Goal: Use online tool/utility: Utilize a website feature to perform a specific function

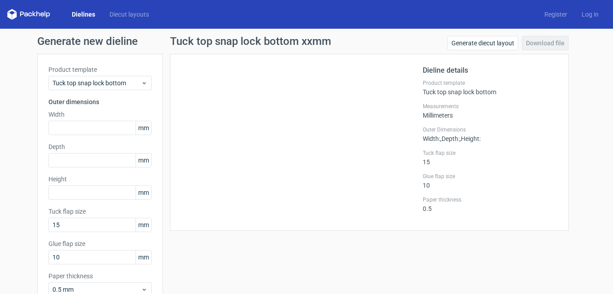
click at [23, 94] on div "Generate new dieline Product template Tuck top snap lock bottom Outer dimension…" at bounding box center [306, 190] width 613 height 323
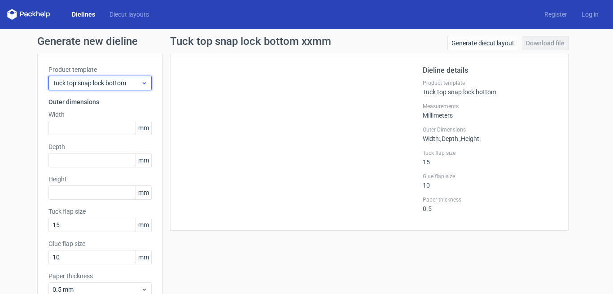
click at [141, 81] on icon at bounding box center [144, 82] width 7 height 7
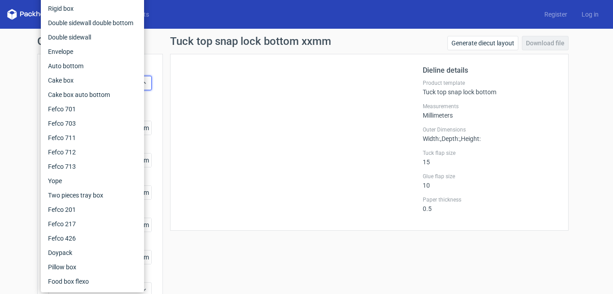
click at [4, 86] on div "Generate new dieline Product template Tuck top snap lock bottom Outer dimension…" at bounding box center [306, 190] width 613 height 323
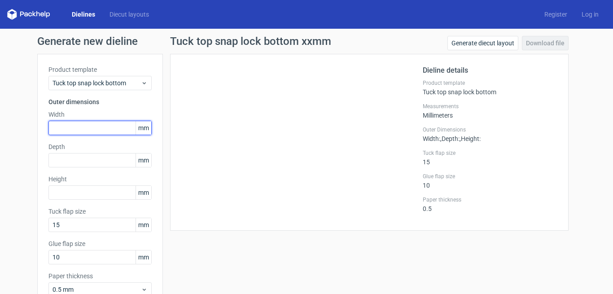
click at [92, 130] on input "text" at bounding box center [99, 128] width 103 height 14
type input "145"
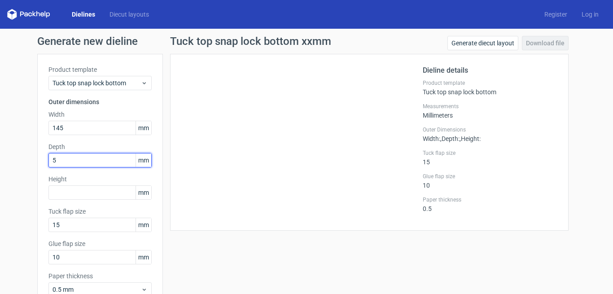
type input "55"
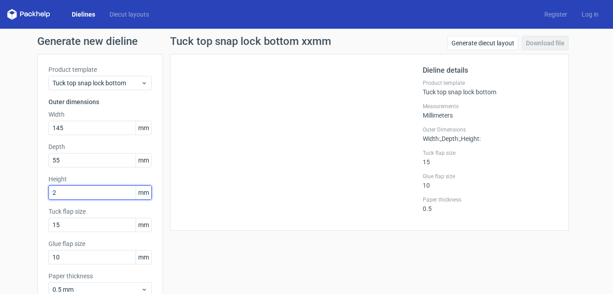
type input "20"
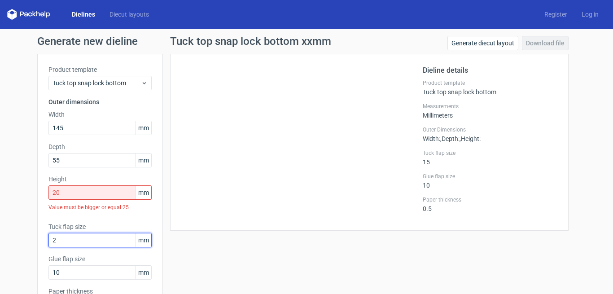
type input "25"
click at [79, 188] on input "20" at bounding box center [99, 192] width 103 height 14
drag, startPoint x: 78, startPoint y: 193, endPoint x: 3, endPoint y: 179, distance: 76.2
click at [48, 185] on input "20" at bounding box center [99, 192] width 103 height 14
type input "25"
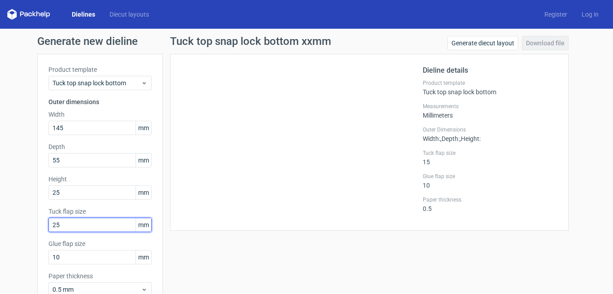
scroll to position [57, 0]
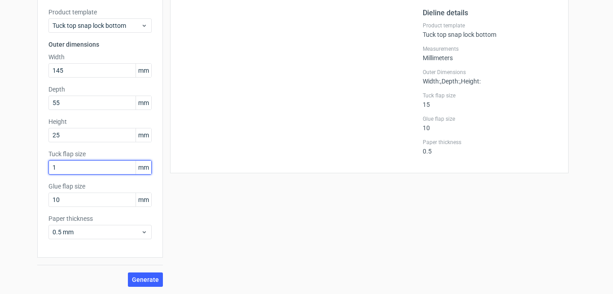
type input "10"
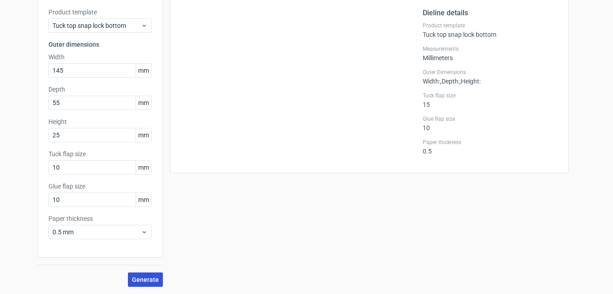
click at [143, 281] on span "Generate" at bounding box center [145, 280] width 27 height 6
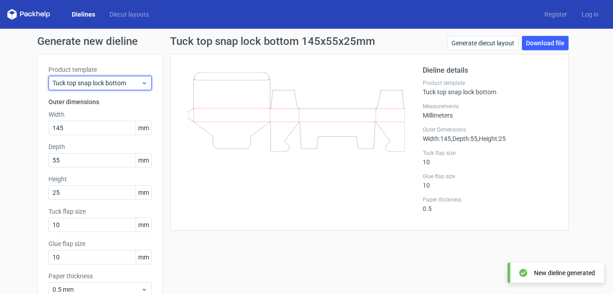
click at [141, 81] on icon at bounding box center [144, 82] width 7 height 7
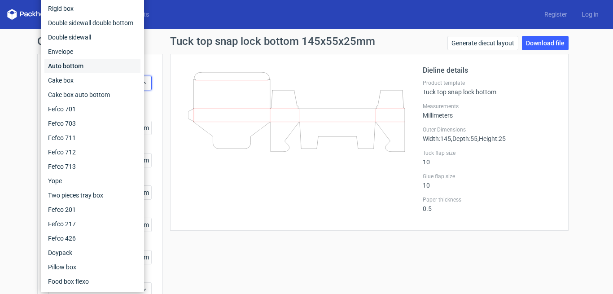
click at [109, 61] on div "Auto bottom" at bounding box center [92, 66] width 96 height 14
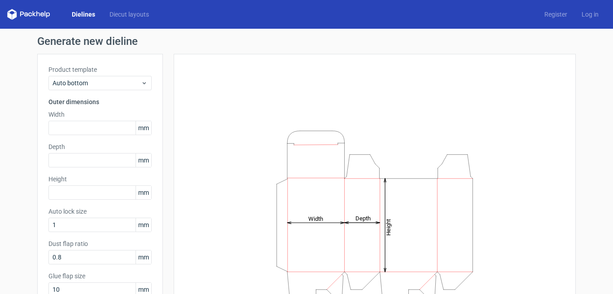
scroll to position [46, 0]
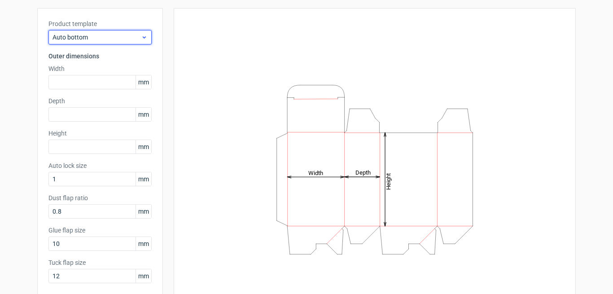
click at [136, 35] on span "Auto bottom" at bounding box center [97, 37] width 88 height 9
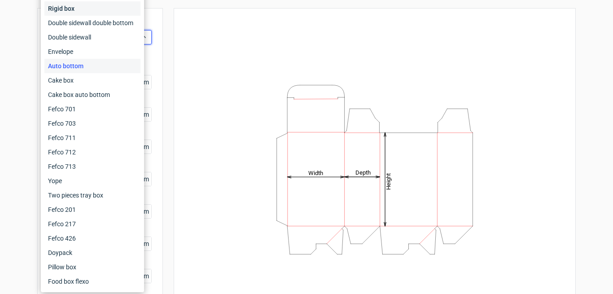
click at [105, 1] on div "Rigid box" at bounding box center [92, 8] width 96 height 14
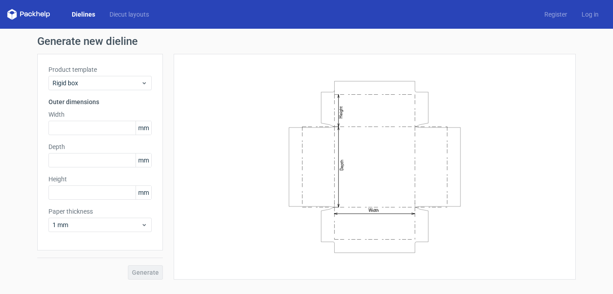
click at [142, 75] on div "Product template Rigid box" at bounding box center [99, 77] width 103 height 25
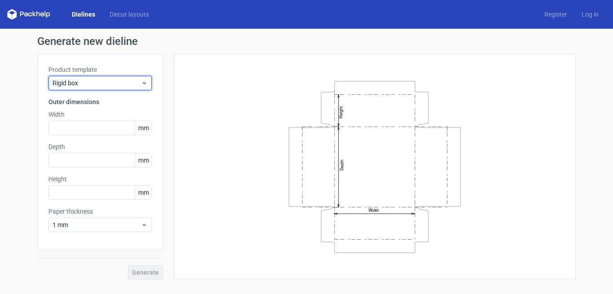
click at [145, 85] on icon at bounding box center [144, 82] width 7 height 7
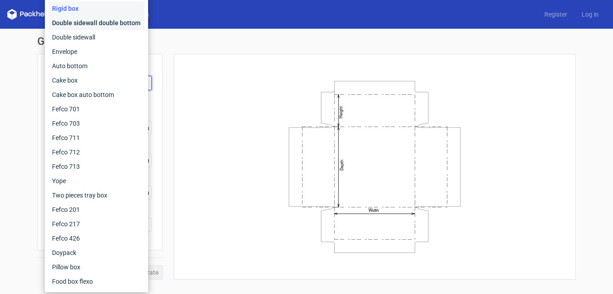
click at [110, 20] on div "Double sidewall double bottom" at bounding box center [96, 23] width 96 height 14
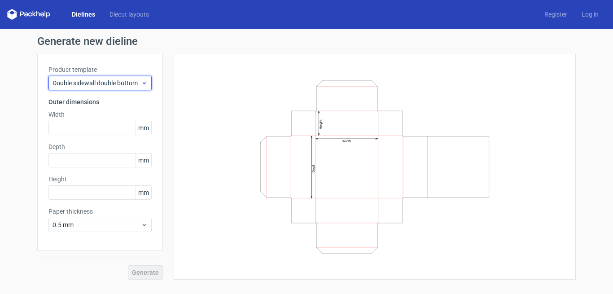
click at [141, 79] on div "Double sidewall double bottom" at bounding box center [99, 83] width 103 height 14
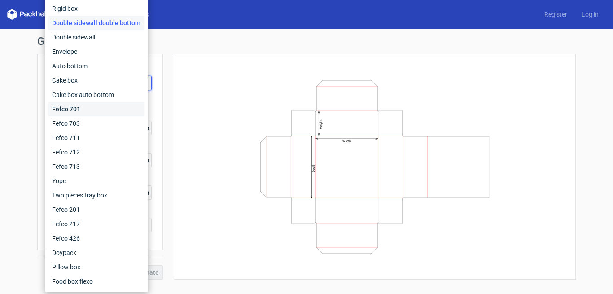
click at [113, 115] on div "Fefco 701" at bounding box center [96, 109] width 96 height 14
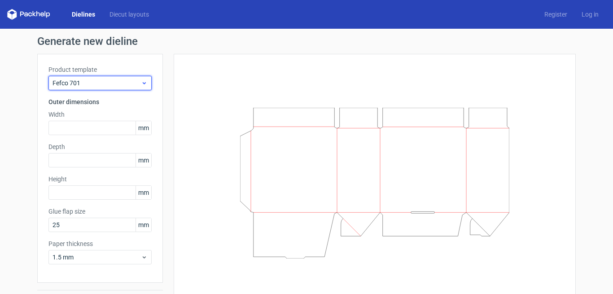
click at [141, 85] on icon at bounding box center [144, 82] width 7 height 7
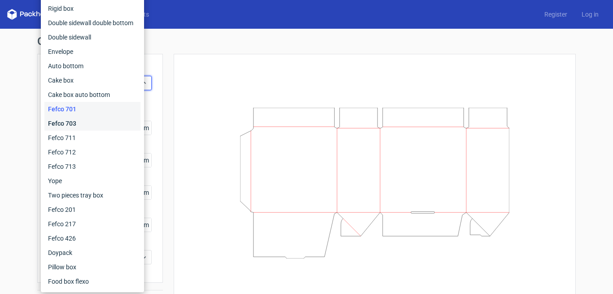
click at [125, 122] on div "Fefco 703" at bounding box center [92, 123] width 96 height 14
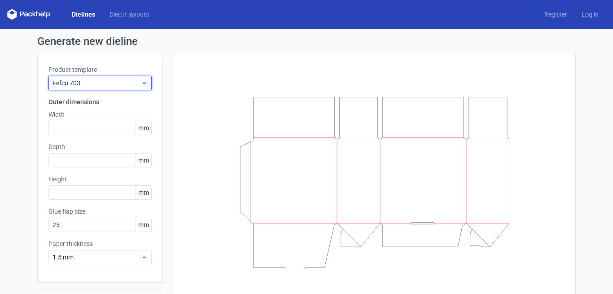
click at [143, 86] on icon at bounding box center [144, 82] width 7 height 7
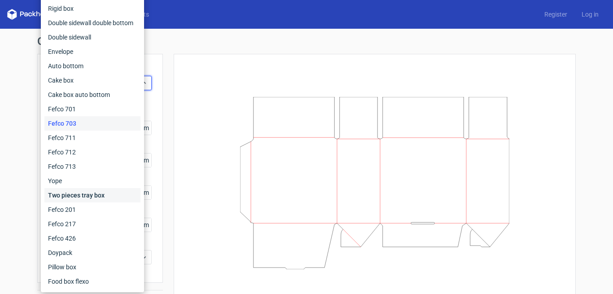
click at [109, 194] on div "Two pieces tray box" at bounding box center [92, 195] width 96 height 14
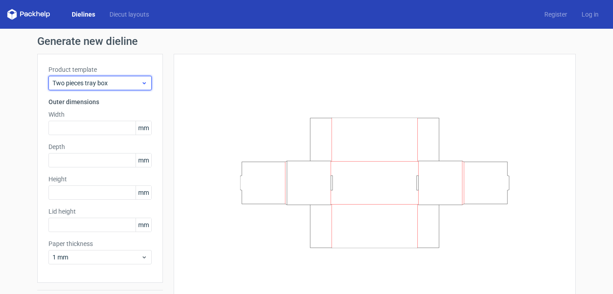
click at [141, 84] on icon at bounding box center [144, 82] width 7 height 7
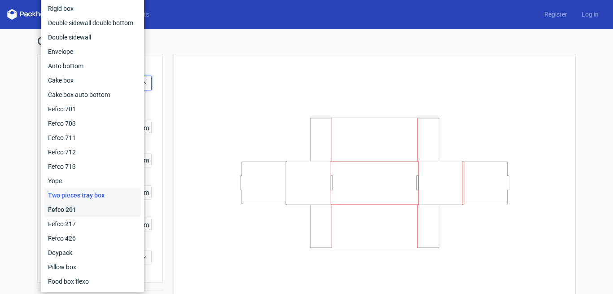
click at [98, 211] on div "Fefco 201" at bounding box center [92, 209] width 96 height 14
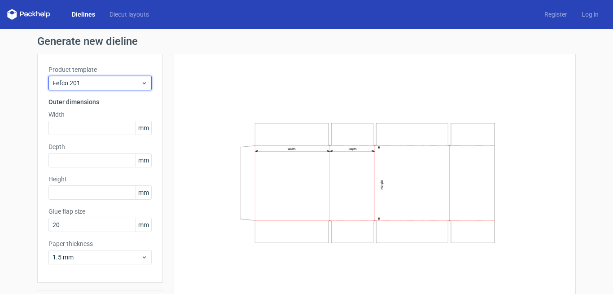
click at [134, 78] on div "Fefco 201" at bounding box center [99, 83] width 103 height 14
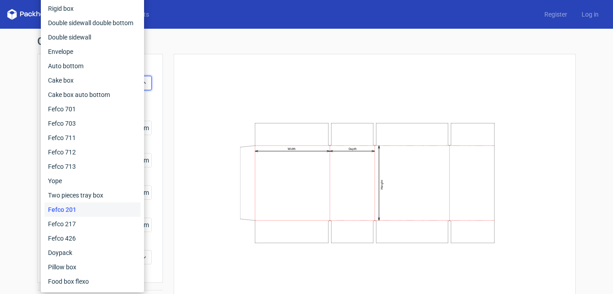
drag, startPoint x: 17, startPoint y: 165, endPoint x: 39, endPoint y: 168, distance: 22.2
click at [18, 165] on div "Generate new dieline Product template Fefco 201 Outer dimensions Width mm Depth…" at bounding box center [306, 174] width 613 height 290
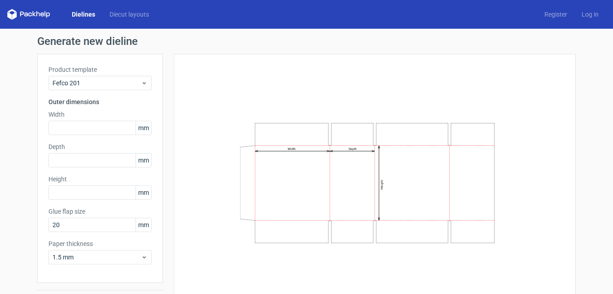
click at [79, 9] on div "Dielines Diecut layouts" at bounding box center [81, 14] width 149 height 11
click at [81, 15] on link "Dielines" at bounding box center [84, 14] width 38 height 9
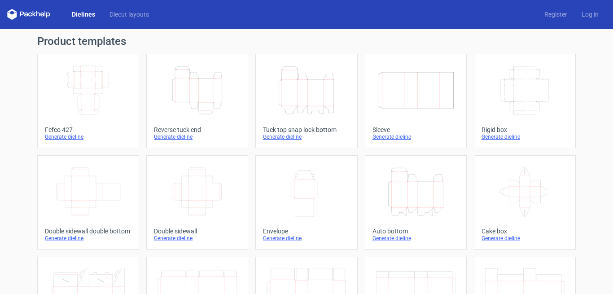
click at [190, 101] on icon "Height Depth Width" at bounding box center [197, 90] width 79 height 50
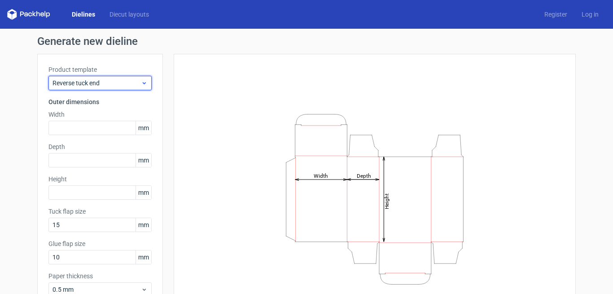
click at [136, 78] on div "Reverse tuck end" at bounding box center [99, 83] width 103 height 14
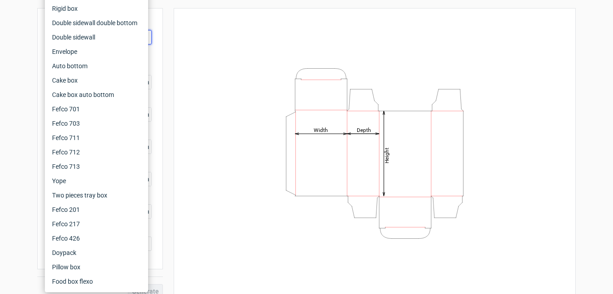
scroll to position [57, 0]
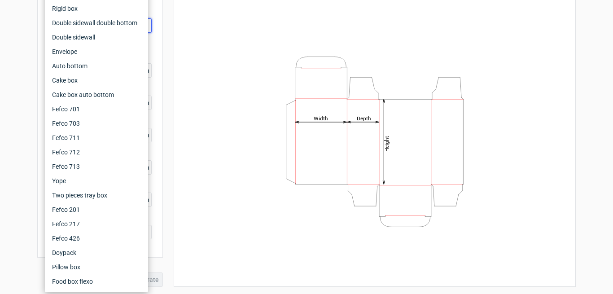
click at [15, 80] on div "Generate new dieline Product template Reverse tuck end Outer dimensions Width m…" at bounding box center [306, 132] width 613 height 323
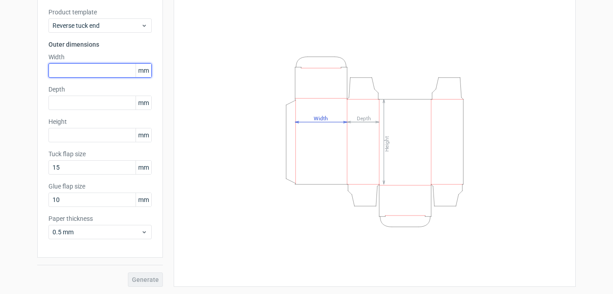
click at [86, 67] on input "text" at bounding box center [99, 70] width 103 height 14
type input "1"
type input "55"
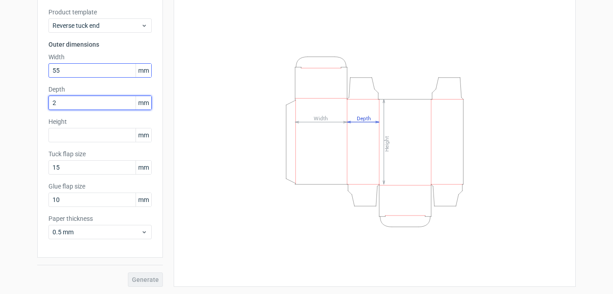
type input "20"
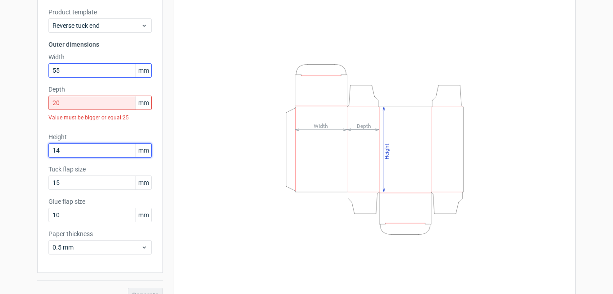
type input "145"
